Goal: Information Seeking & Learning: Learn about a topic

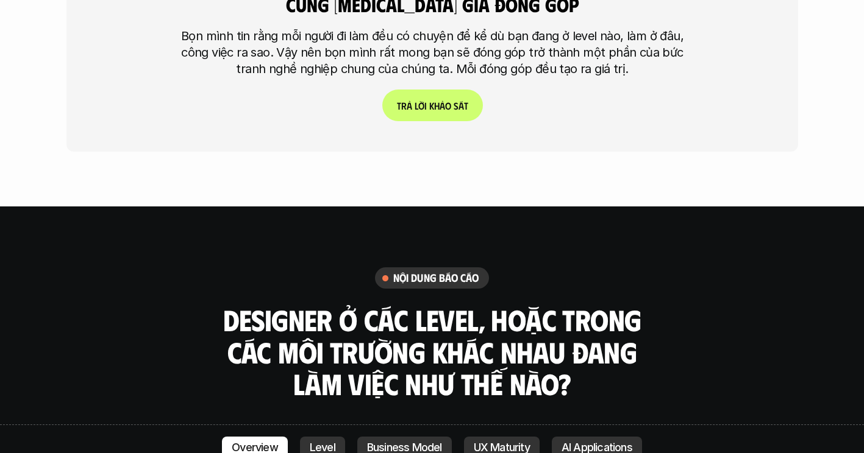
scroll to position [3077, 0]
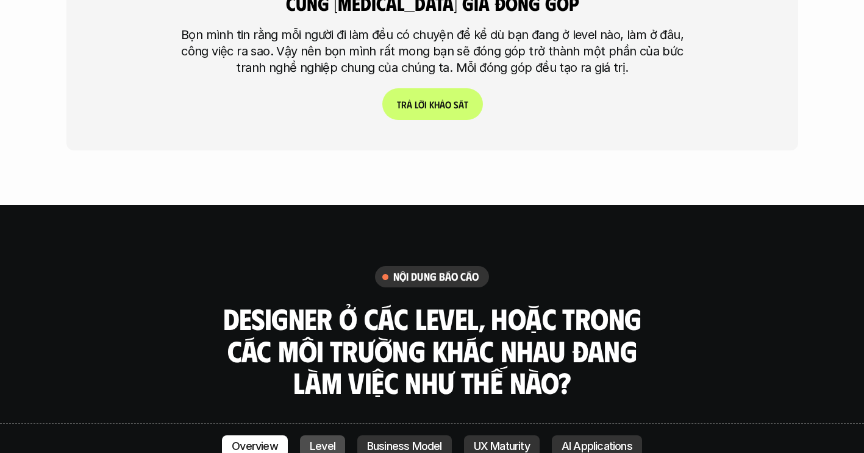
click at [327, 436] on link "Level" at bounding box center [322, 447] width 45 height 22
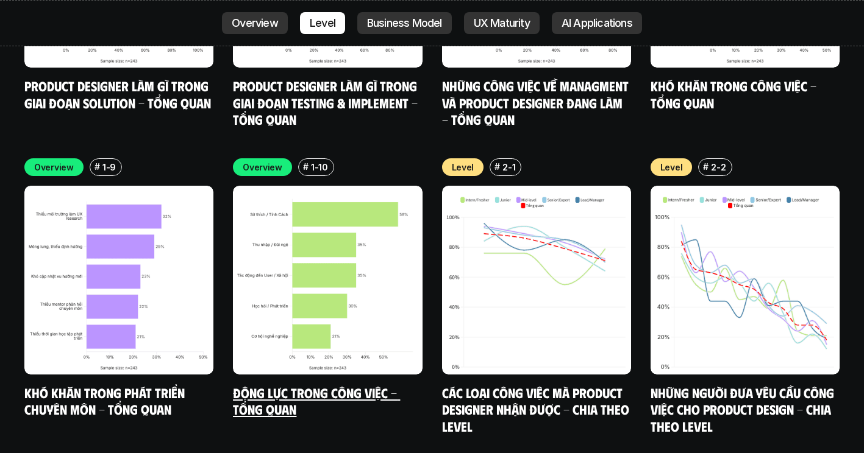
scroll to position [4046, 0]
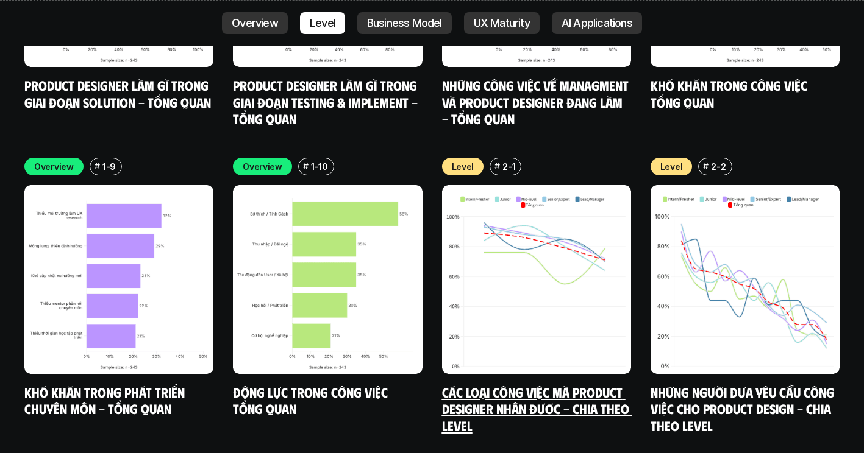
click at [478, 384] on link "Các loại công việc mà Product Designer nhận được - Chia theo Level" at bounding box center [537, 409] width 190 height 50
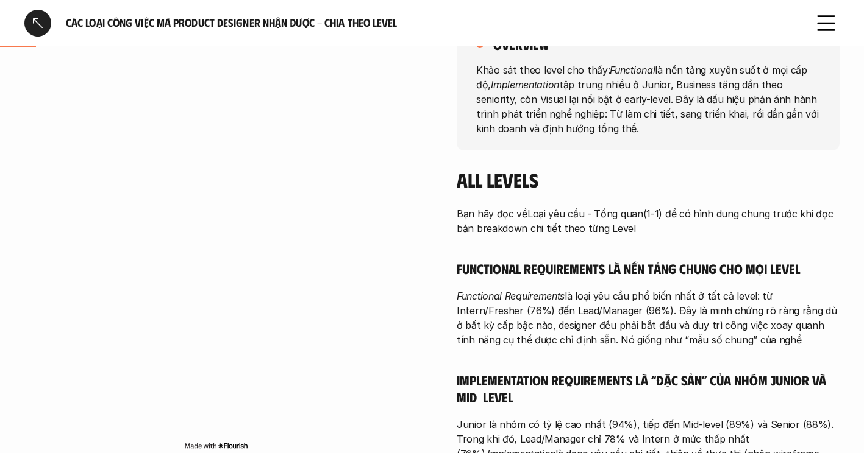
scroll to position [208, 0]
click at [432, 155] on div at bounding box center [432, 399] width 1 height 819
click at [167, 65] on div at bounding box center [215, 266] width 383 height 447
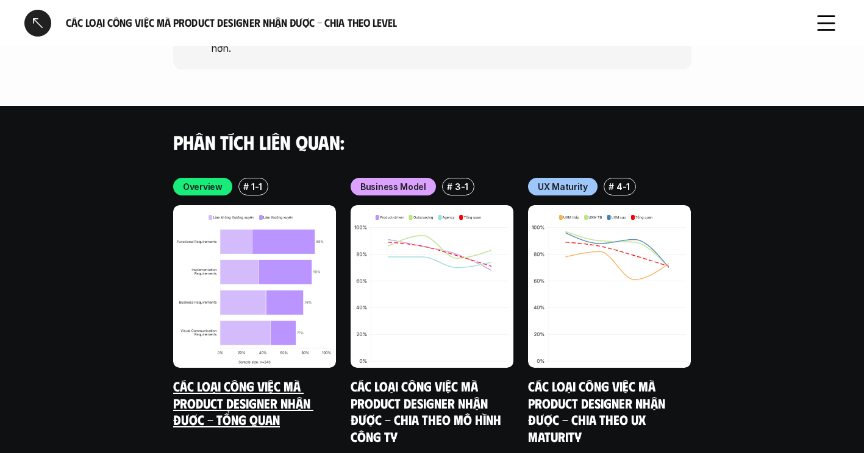
scroll to position [3608, 0]
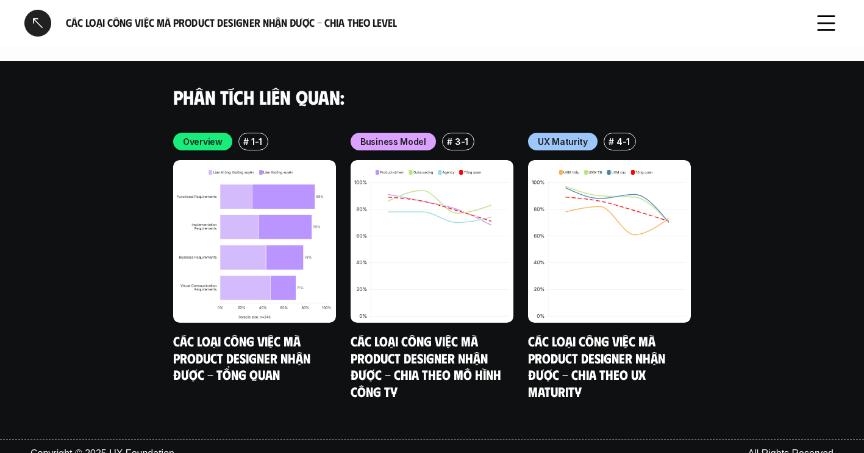
click at [39, 23] on div at bounding box center [37, 23] width 27 height 27
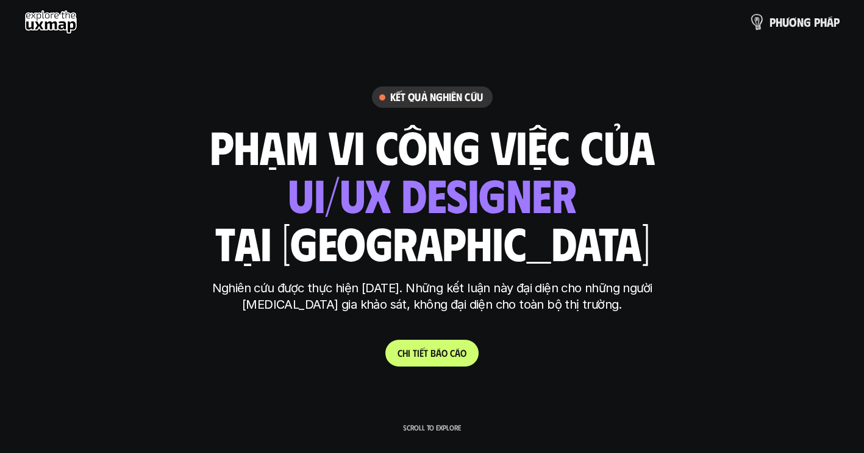
click at [794, 18] on p "p h ư ơ n g p h á p" at bounding box center [804, 21] width 70 height 13
